Goal: Learn about a topic

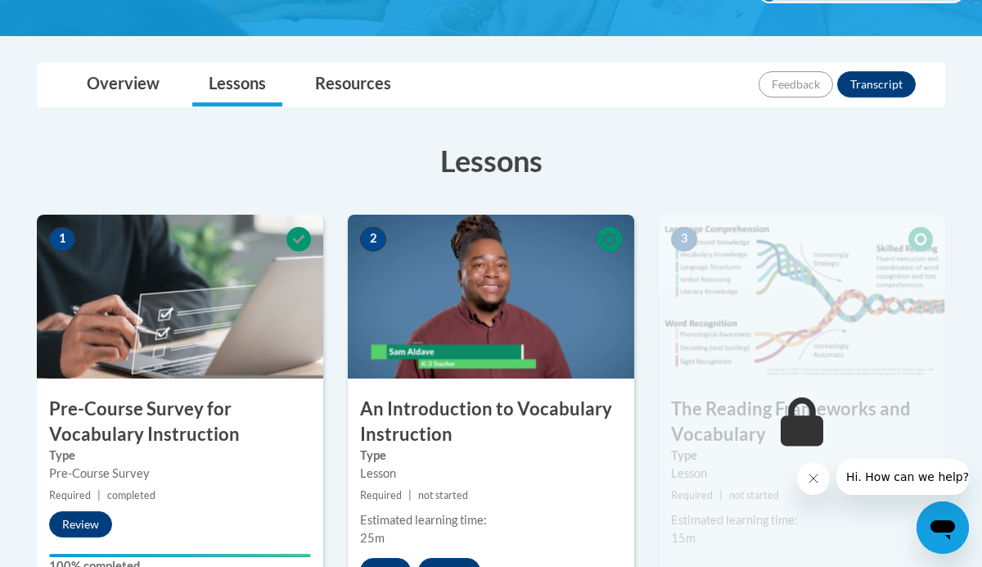
scroll to position [344, 0]
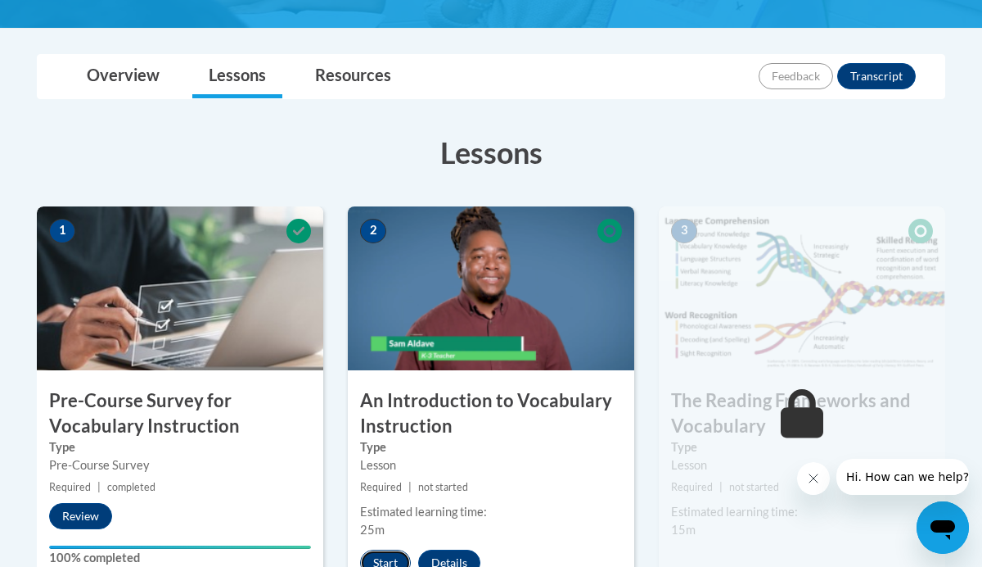
click at [395, 557] on button "Start" at bounding box center [385, 562] width 51 height 26
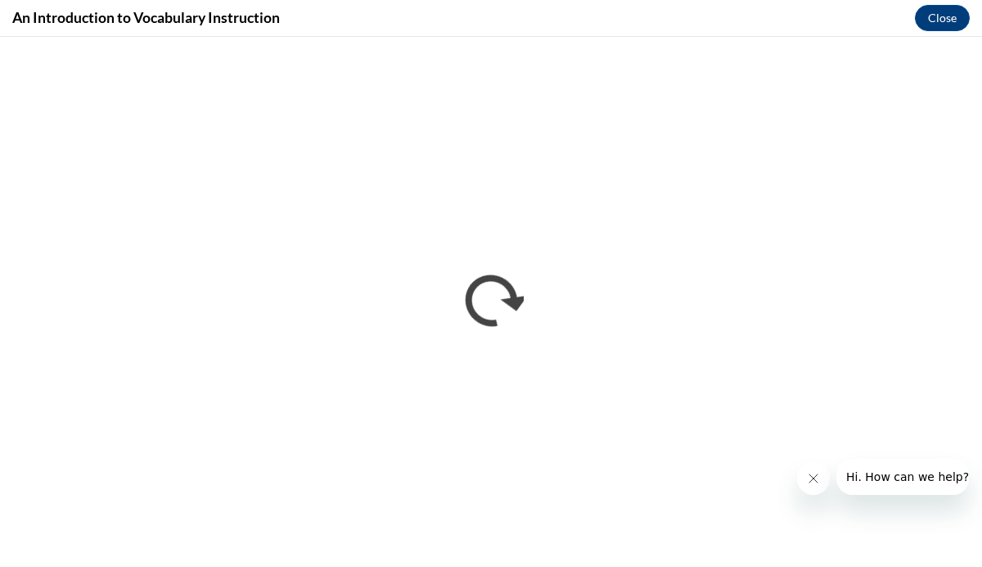
scroll to position [0, 0]
